Goal: Find specific page/section: Find specific page/section

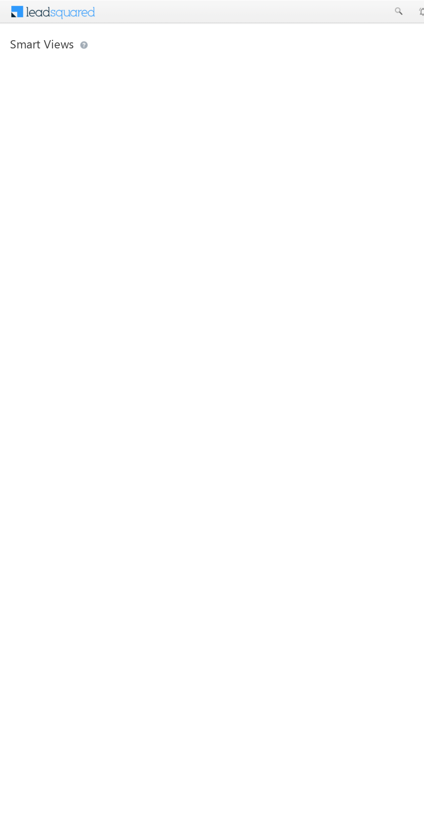
click at [5, 267] on html "Menu Bikash Das bikas h.das @ange lbrok ing.c om" at bounding box center [212, 133] width 424 height 267
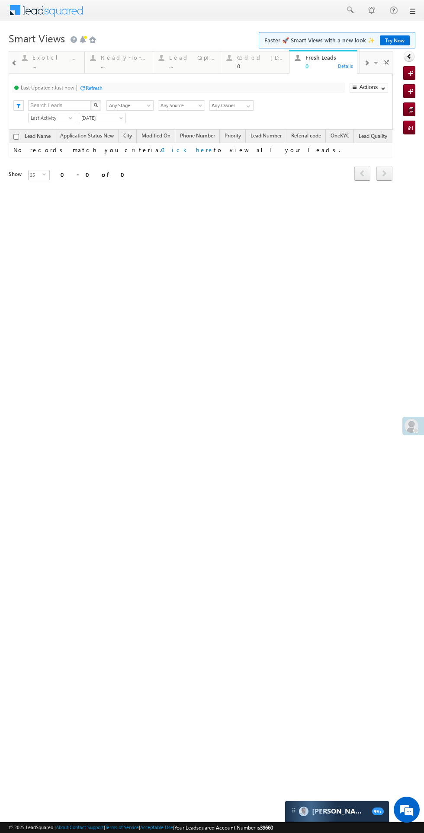
click at [415, 430] on div at bounding box center [415, 430] width 5 height 5
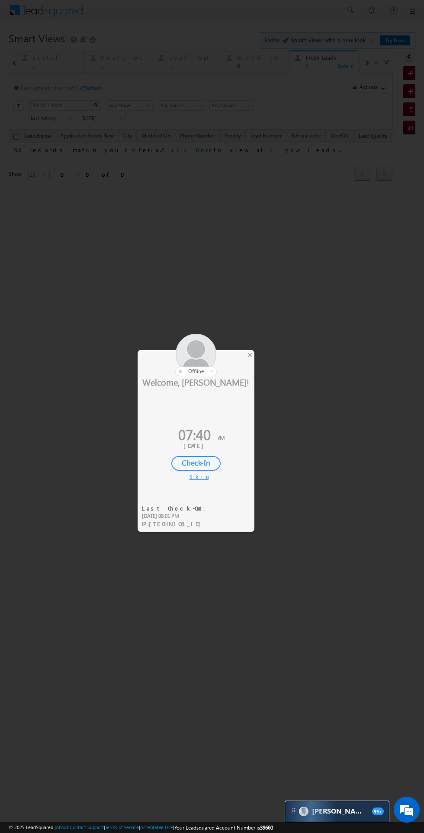
click at [209, 467] on div "Check-In" at bounding box center [195, 463] width 49 height 15
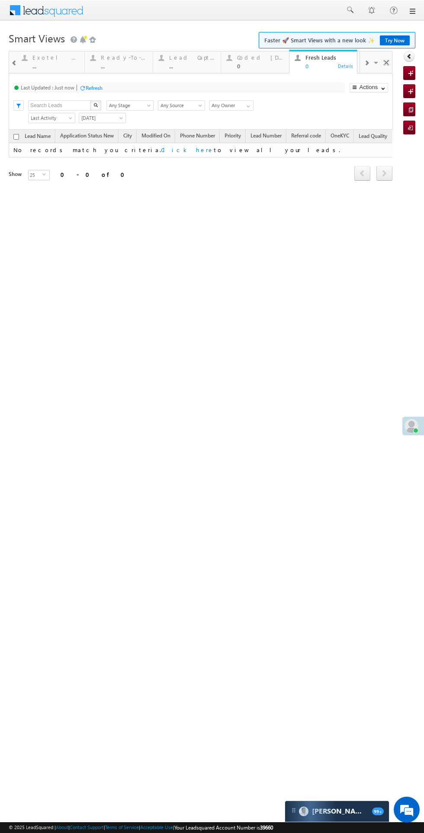
click at [186, 60] on div "Lead Capture [DATE]" at bounding box center [192, 57] width 47 height 7
